Goal: Browse casually

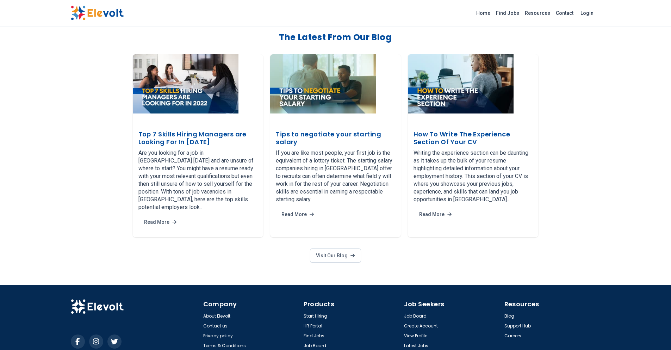
scroll to position [1234, 0]
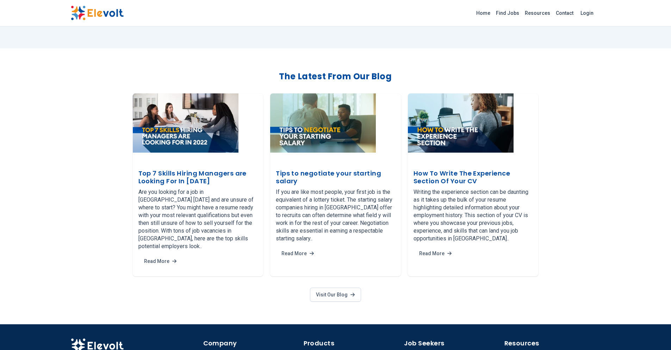
scroll to position [1232, 0]
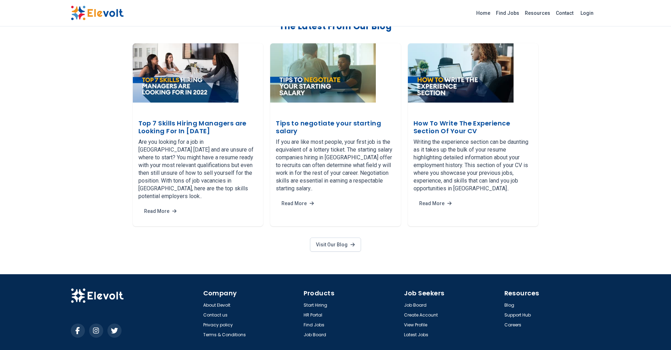
scroll to position [1234, 0]
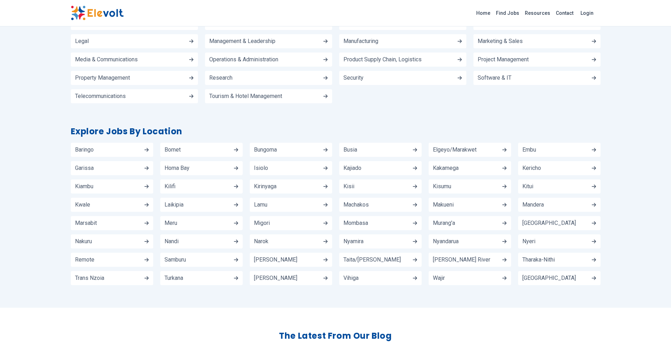
scroll to position [880, 0]
